Goal: Find specific page/section: Find specific page/section

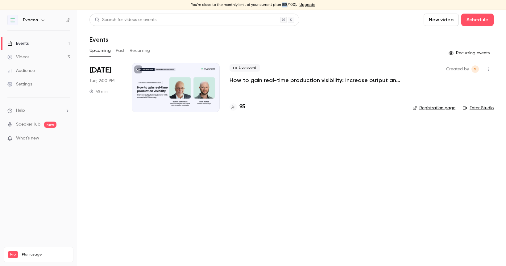
drag, startPoint x: 286, startPoint y: 4, endPoint x: 281, endPoint y: 4, distance: 4.6
click at [281, 4] on div "You're close to the monthly limit of your current plan (88/100). Upgrade" at bounding box center [253, 5] width 506 height 10
click at [244, 107] on h4 "95" at bounding box center [242, 107] width 6 height 8
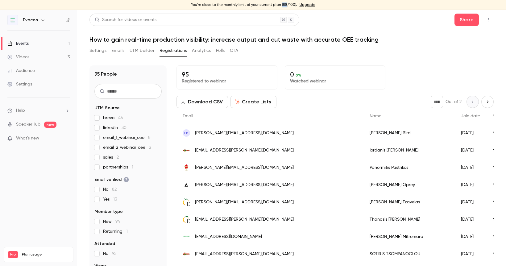
click at [283, 3] on div "You're close to the monthly limit of your current plan (88/100). Upgrade" at bounding box center [253, 5] width 506 height 10
